Goal: Information Seeking & Learning: Learn about a topic

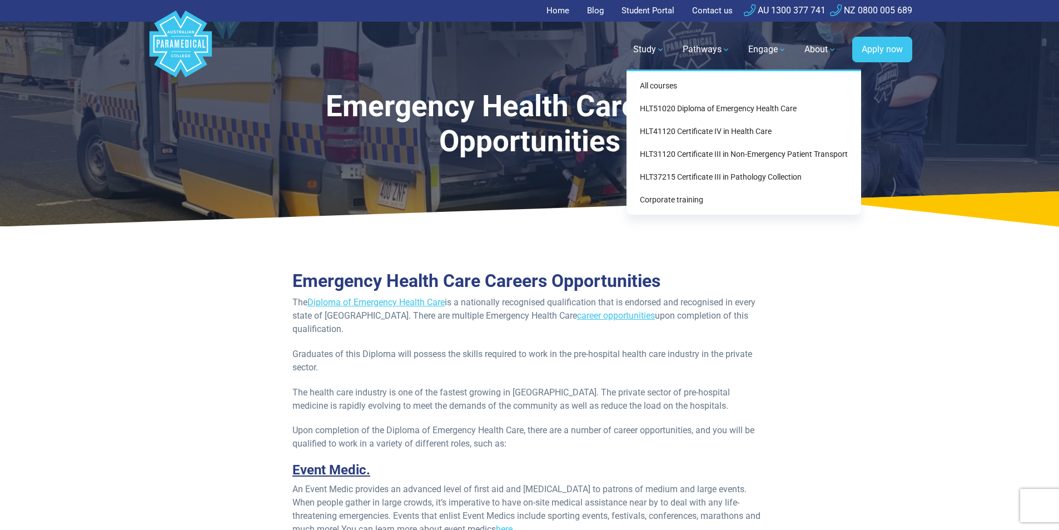
click at [653, 46] on link "Study" at bounding box center [649, 49] width 45 height 31
click at [666, 101] on link "HLT51020 Diploma of Emergency Health Care" at bounding box center [744, 108] width 226 height 21
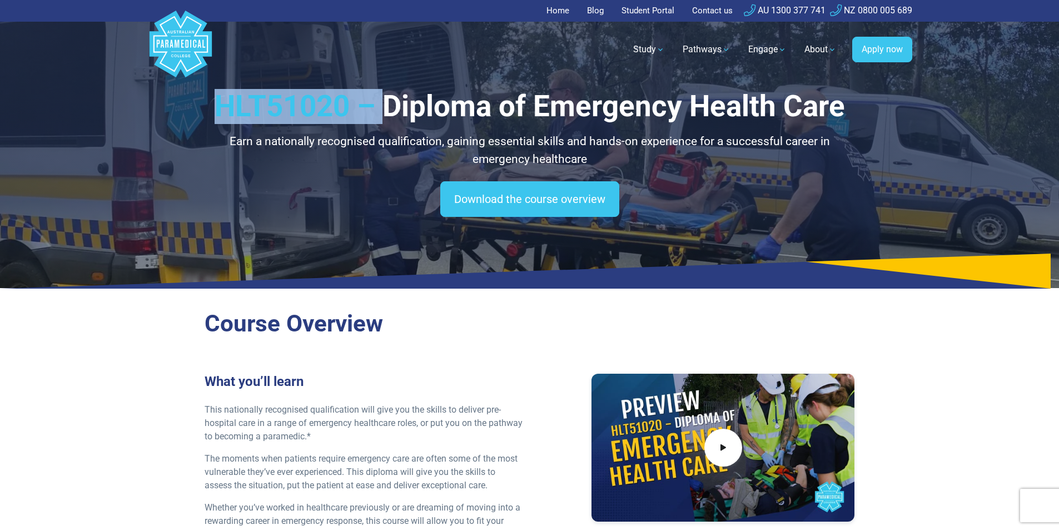
drag, startPoint x: 240, startPoint y: 103, endPoint x: 372, endPoint y: 104, distance: 131.8
click at [378, 105] on h1 "HLT51020 – Diploma of Emergency Health Care" at bounding box center [530, 106] width 651 height 35
click at [326, 102] on h1 "HLT51020 – Diploma of Emergency Health Care" at bounding box center [530, 106] width 651 height 35
click at [318, 102] on h1 "HLT51020 – Diploma of Emergency Health Care" at bounding box center [530, 106] width 651 height 35
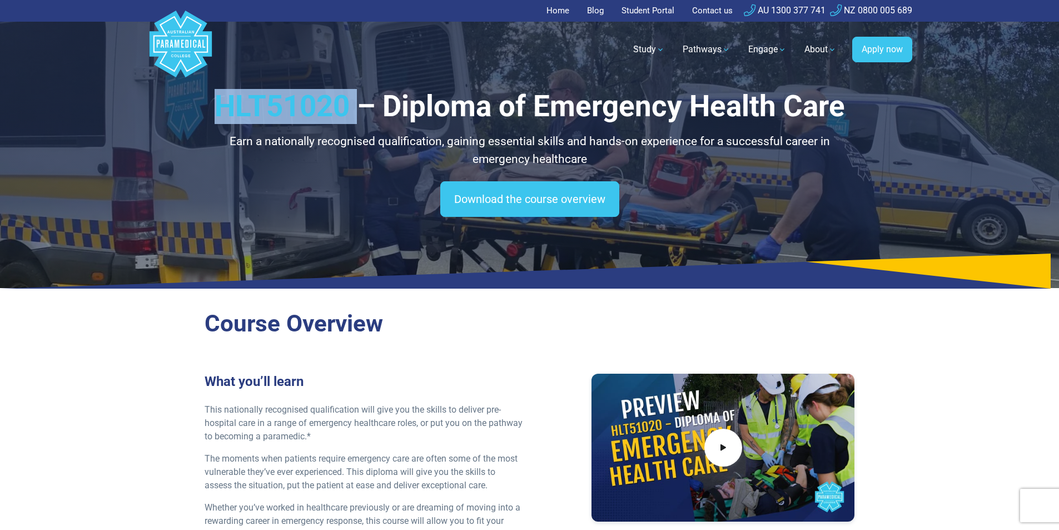
click at [318, 102] on h1 "HLT51020 – Diploma of Emergency Health Care" at bounding box center [530, 106] width 651 height 35
